Goal: Transaction & Acquisition: Obtain resource

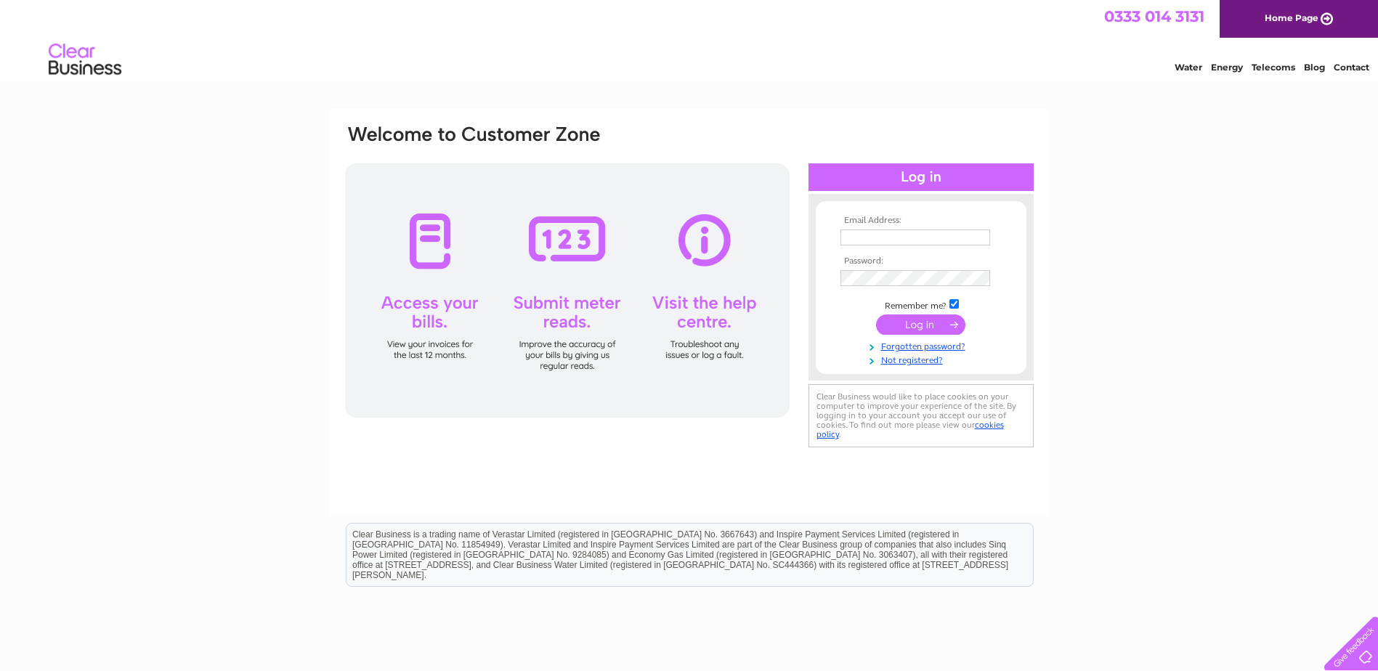
type input "purchasing.enable@pipergroup.org.uk"
click at [925, 321] on input "submit" at bounding box center [920, 324] width 89 height 20
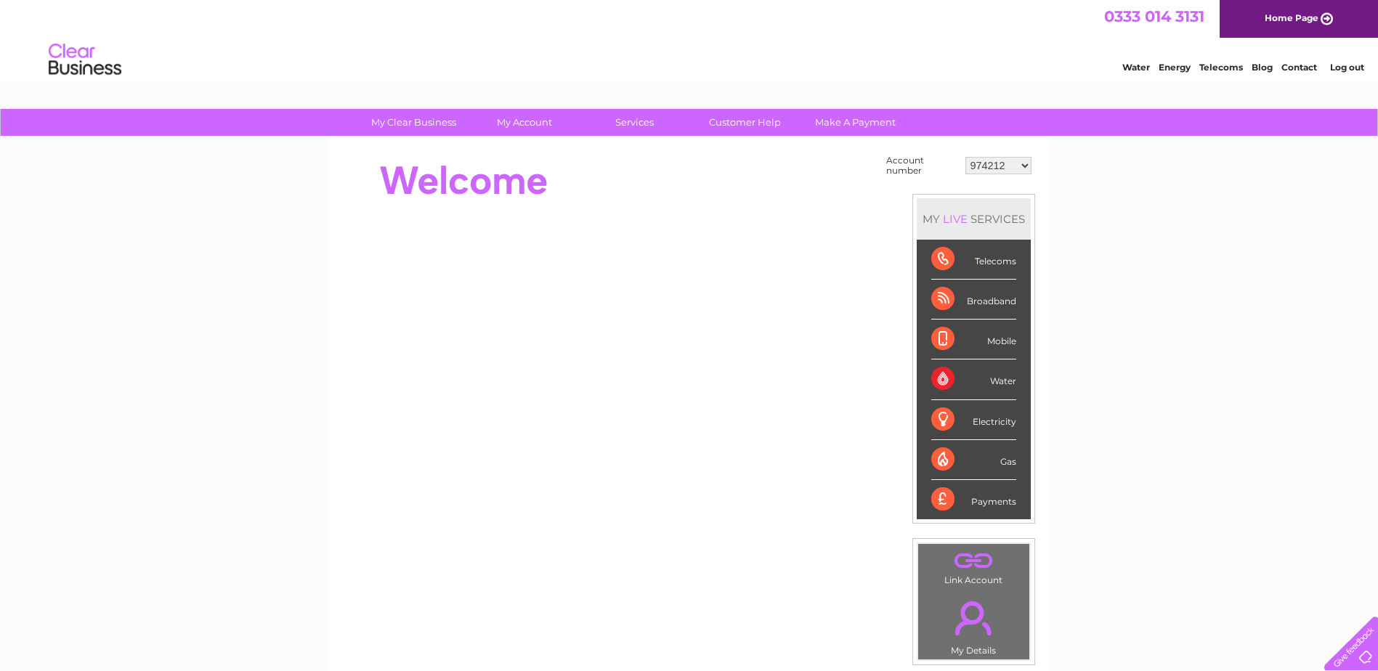
click at [1029, 162] on select "974212 1091585 1109505 1153255 30282879" at bounding box center [998, 165] width 66 height 17
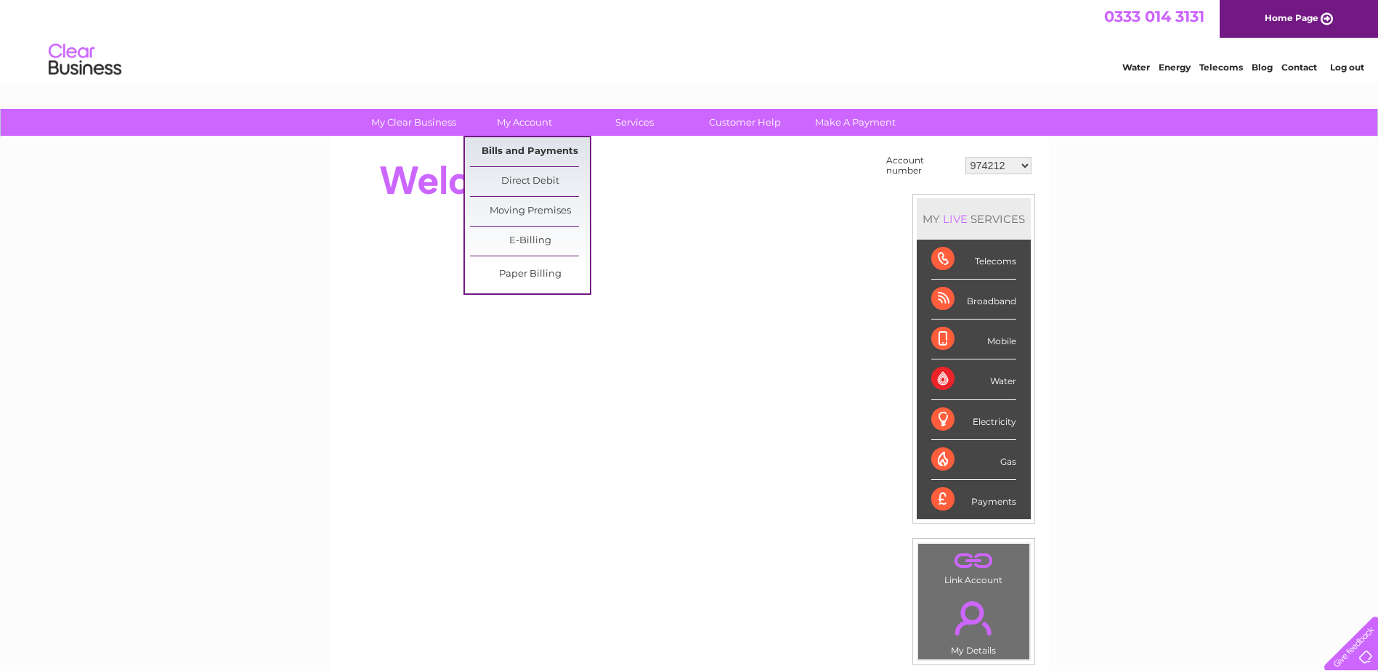
click at [508, 145] on link "Bills and Payments" at bounding box center [530, 151] width 120 height 29
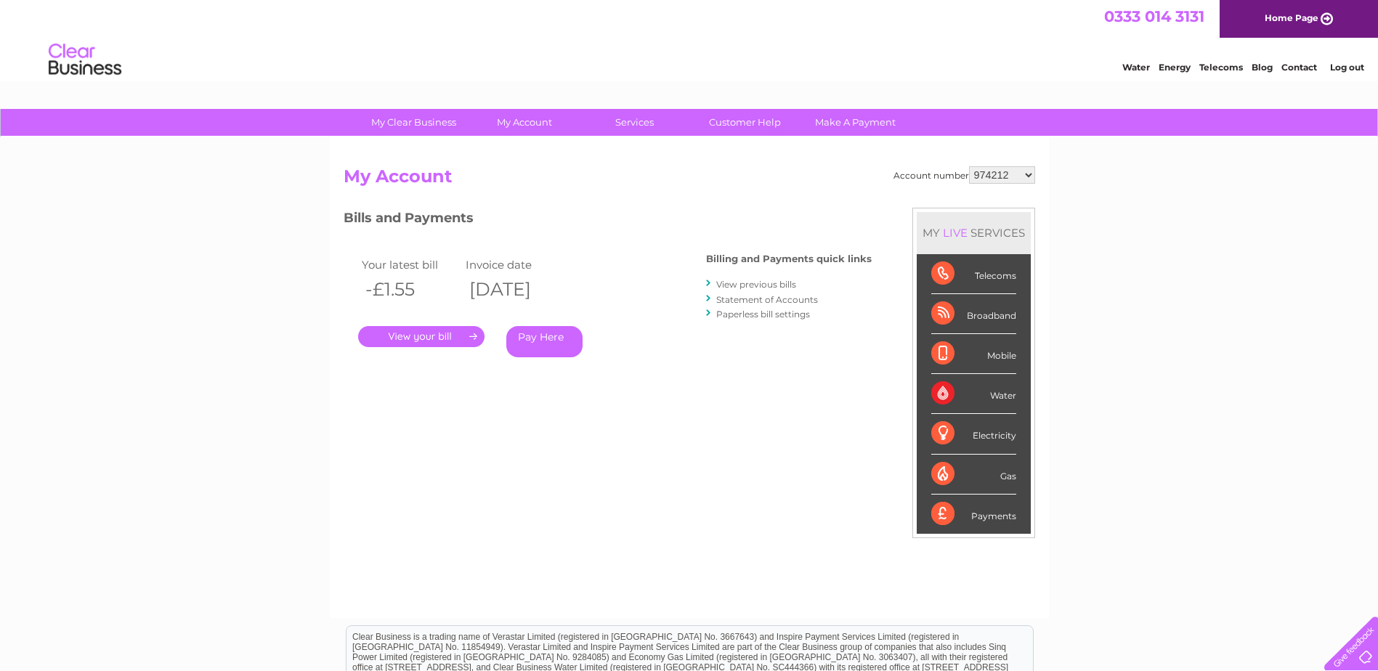
click at [1028, 176] on select "974212 1091585 1109505 1153255 30282879" at bounding box center [1002, 174] width 66 height 17
select select "1091585"
click at [969, 166] on select "974212 1091585 1109505 1153255 30282879" at bounding box center [1002, 174] width 66 height 17
click at [1027, 172] on select "974212 1091585 1109505 1153255 30282879" at bounding box center [1002, 174] width 66 height 17
select select "1109505"
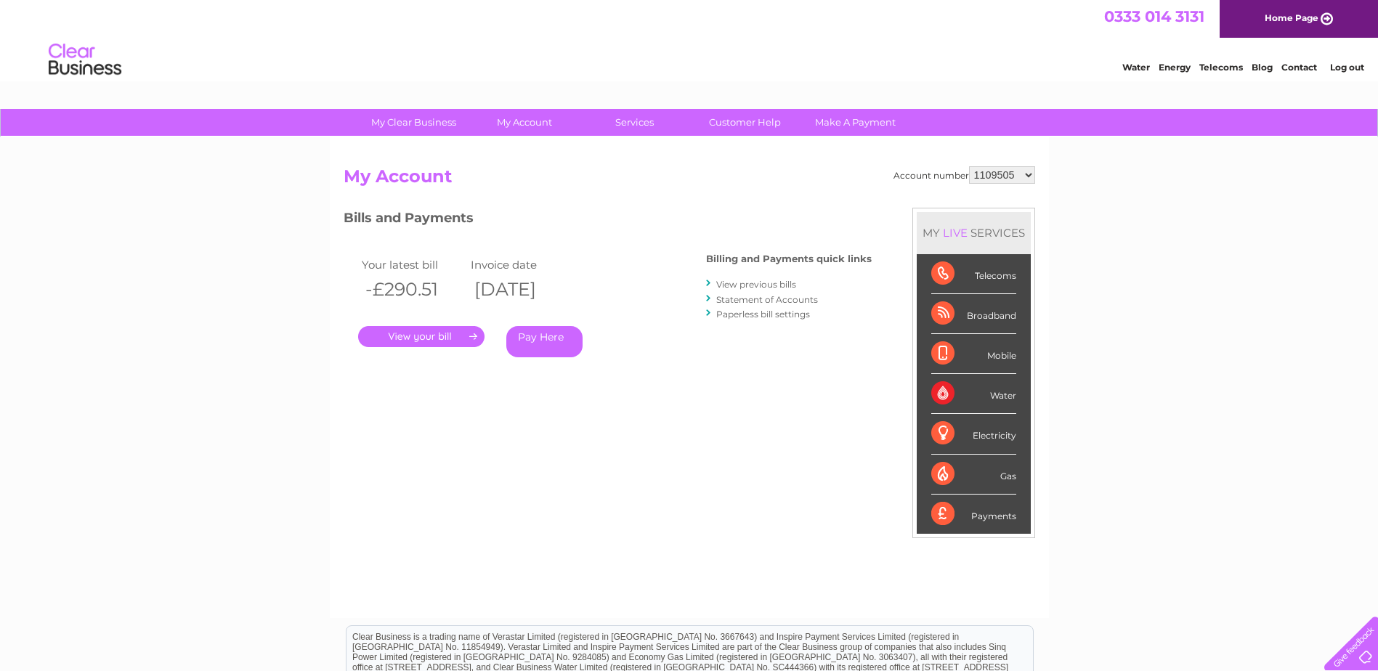
click at [969, 166] on select "974212 1091585 1109505 1153255 30282879" at bounding box center [1002, 174] width 66 height 17
click at [431, 333] on link "." at bounding box center [421, 336] width 126 height 21
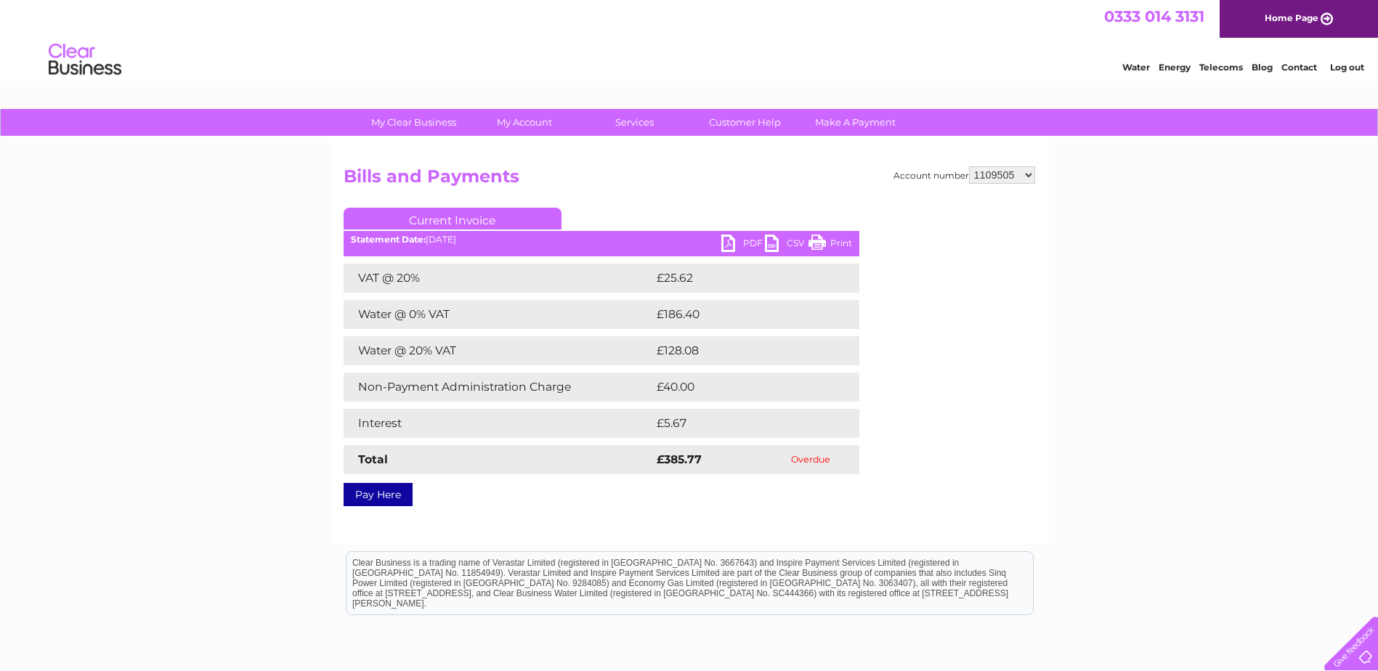
click at [724, 240] on link "PDF" at bounding box center [743, 245] width 44 height 21
click at [1032, 176] on select "974212 1091585 1109505 1153255 30282879" at bounding box center [1002, 174] width 66 height 17
click at [969, 166] on select "974212 1091585 1109505 1153255 30282879" at bounding box center [1002, 174] width 66 height 17
click at [1028, 172] on select "974212 1091585 1109505 1153255 30282879" at bounding box center [1002, 174] width 66 height 17
click at [969, 166] on select "974212 1091585 1109505 1153255 30282879" at bounding box center [1002, 174] width 66 height 17
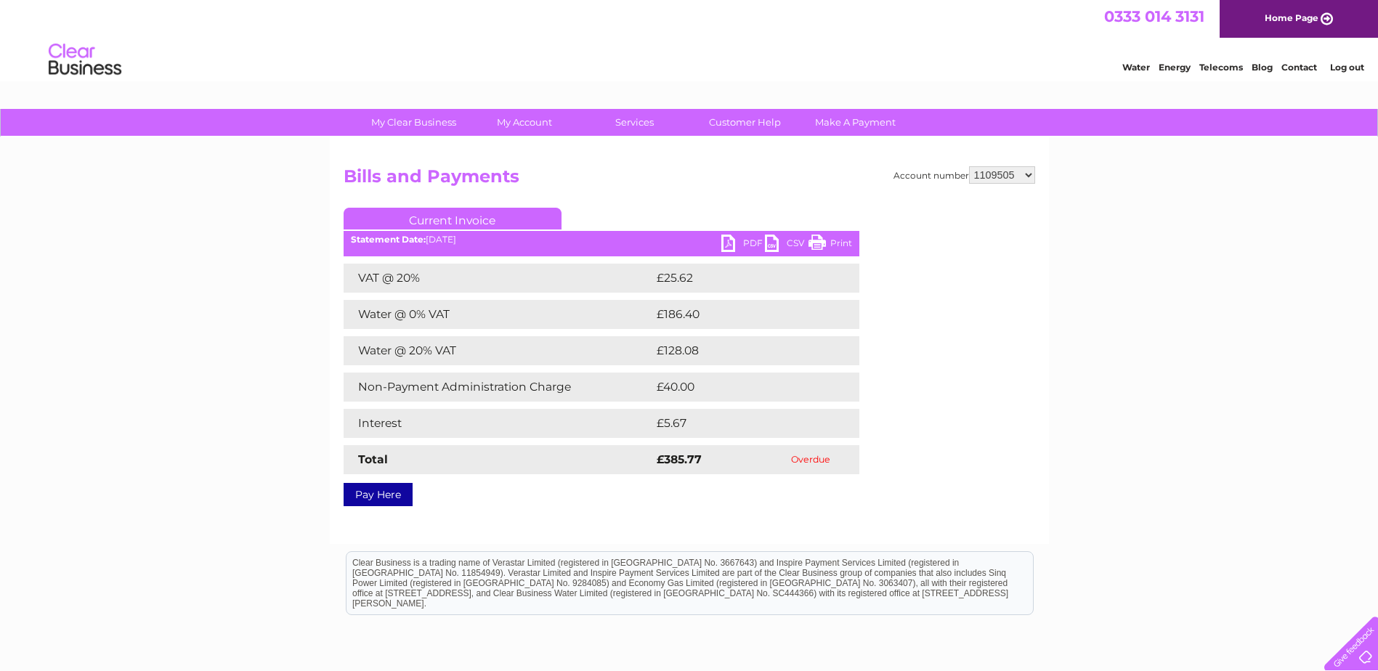
click at [1029, 172] on select "974212 1091585 1109505 1153255 30282879" at bounding box center [1002, 174] width 66 height 17
click at [969, 166] on select "974212 1091585 1109505 1153255 30282879" at bounding box center [1002, 174] width 66 height 17
click at [1029, 176] on select "974212 1091585 1109505 1153255 30282879" at bounding box center [1002, 174] width 66 height 17
select select "30282879"
click at [969, 166] on select "974212 1091585 1109505 1153255 30282879" at bounding box center [1002, 174] width 66 height 17
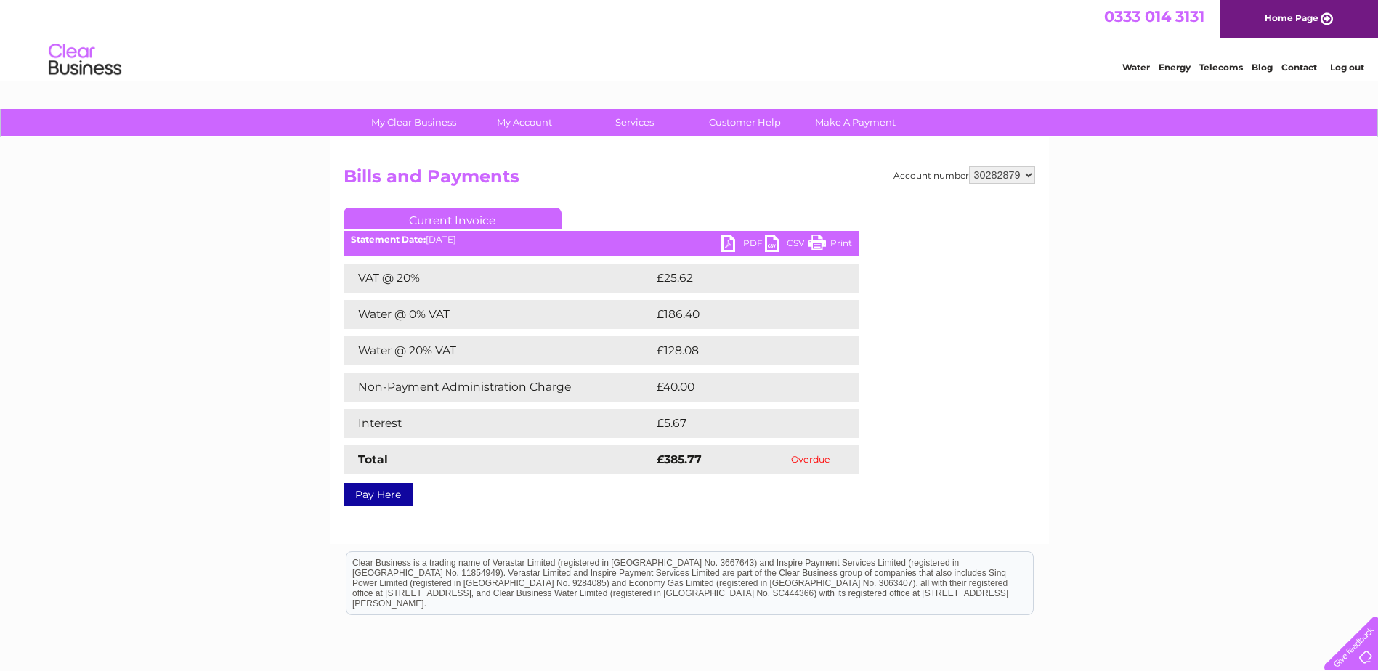
click at [1015, 195] on div "Account number 974212 1091585 1109505 1153255 30282879 Bills and Payments Curre…" at bounding box center [689, 333] width 691 height 335
click at [612, 189] on h2 "Bills and Payments" at bounding box center [689, 180] width 691 height 28
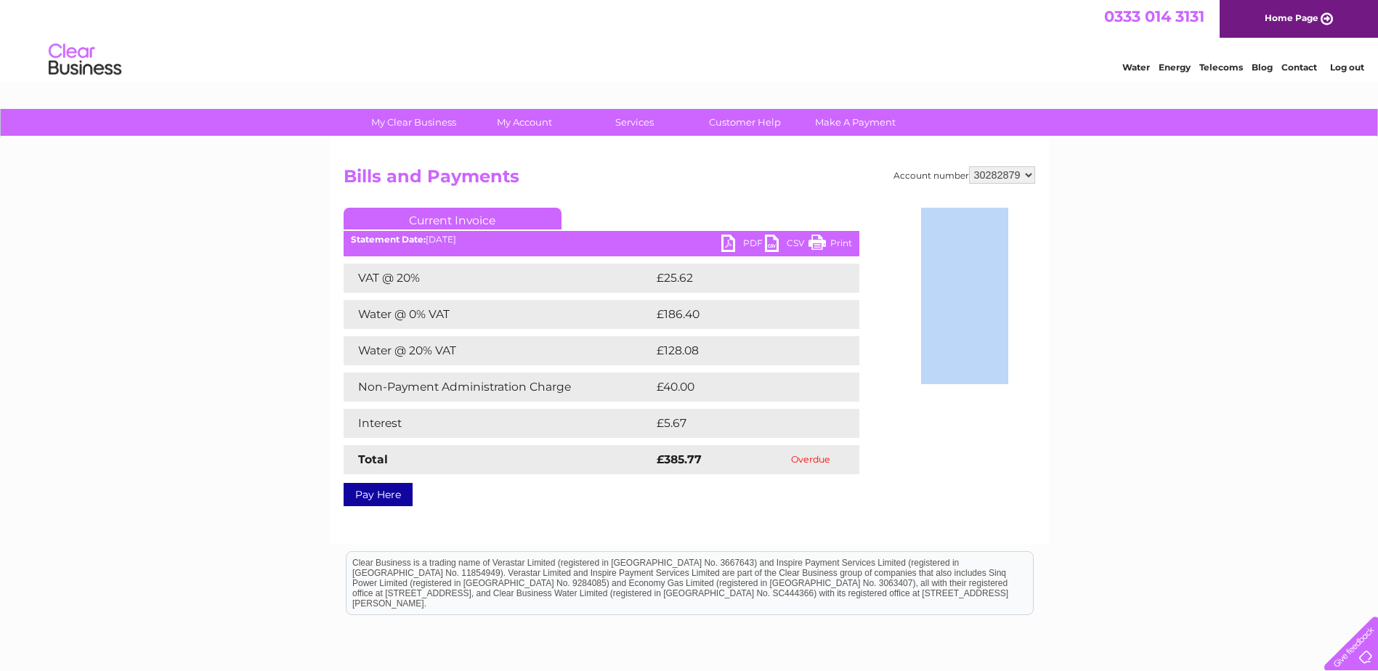
click at [612, 189] on h2 "Bills and Payments" at bounding box center [689, 180] width 691 height 28
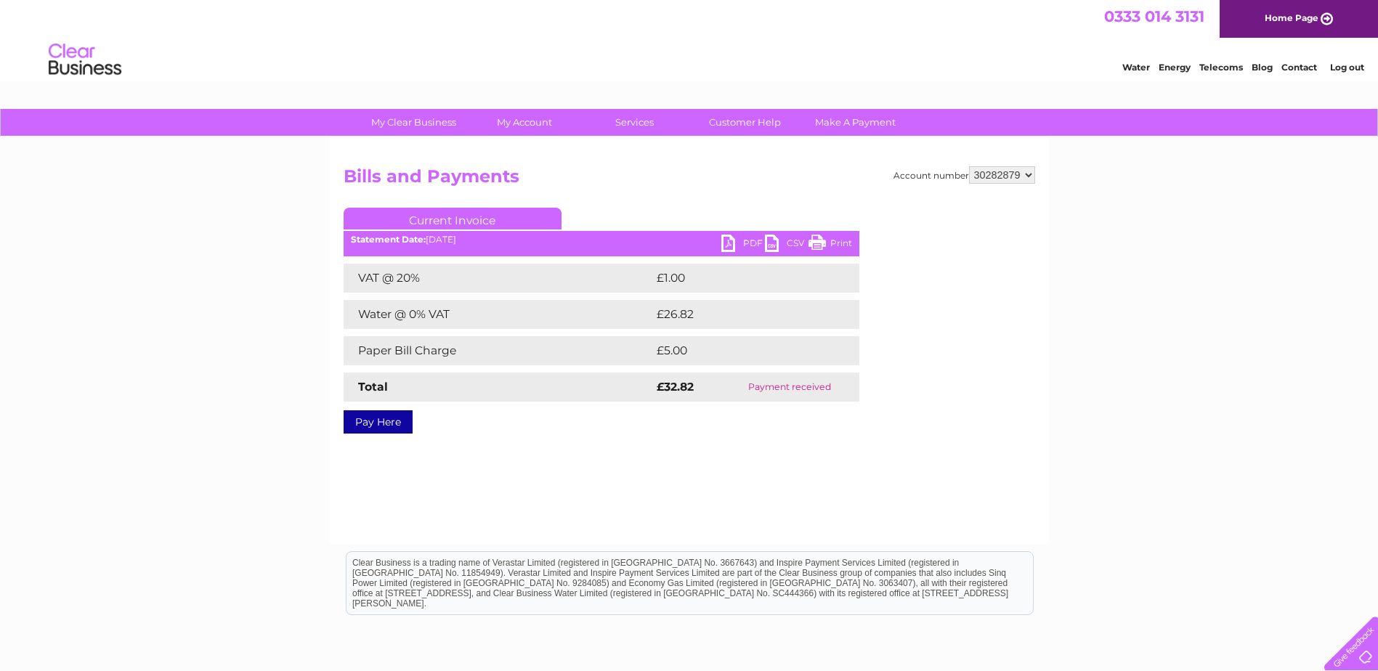
click at [1029, 176] on select "974212 1091585 1109505 1153255 30282879" at bounding box center [1002, 174] width 66 height 17
select select "1153255"
click at [969, 166] on select "974212 1091585 1109505 1153255 30282879" at bounding box center [1002, 174] width 66 height 17
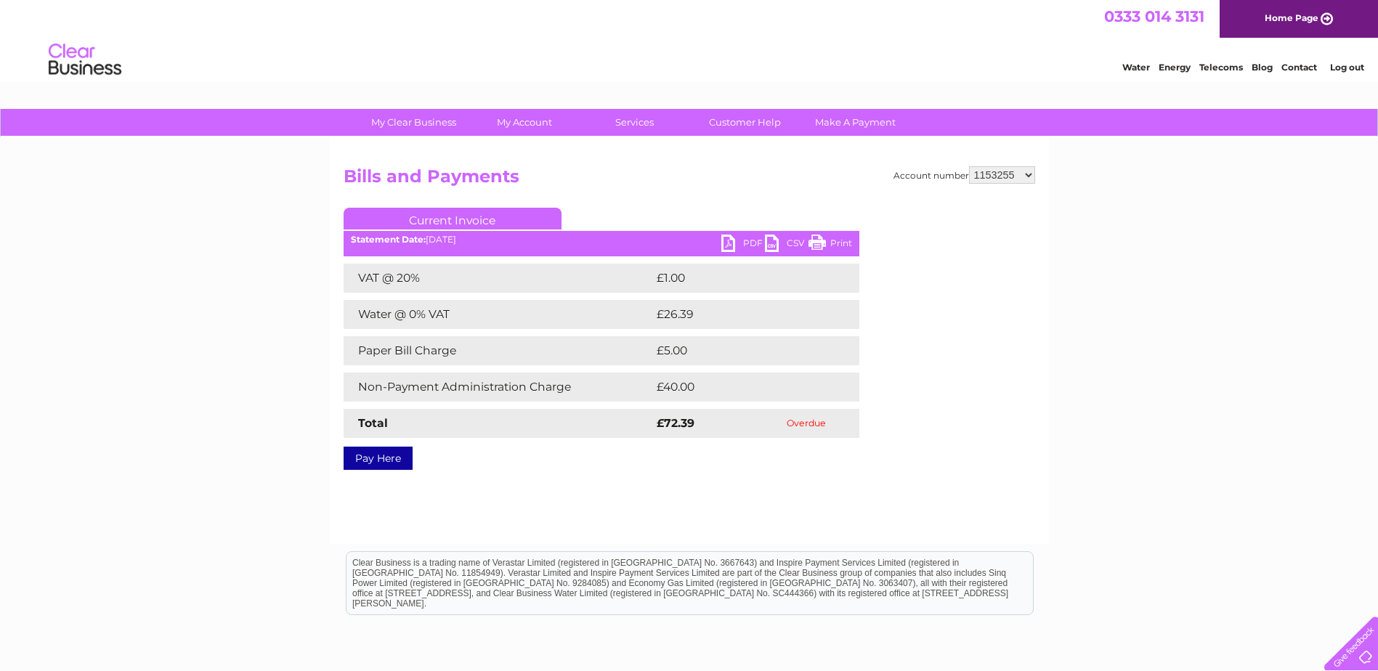
click at [731, 243] on link "PDF" at bounding box center [743, 245] width 44 height 21
click at [1029, 174] on select "974212 1091585 1109505 1153255 30282879" at bounding box center [1002, 174] width 66 height 17
select select "1109505"
click at [969, 166] on select "974212 1091585 1109505 1153255 30282879" at bounding box center [1002, 174] width 66 height 17
